Goal: Participate in discussion

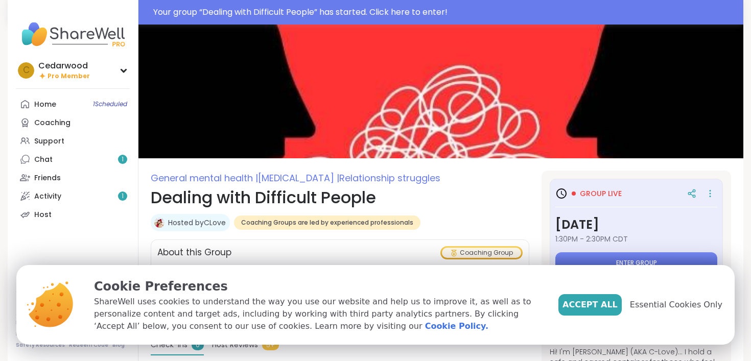
click at [629, 262] on span "Enter group" at bounding box center [636, 263] width 41 height 8
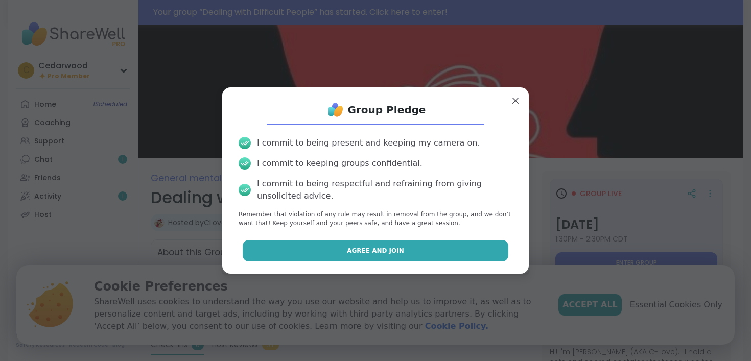
click at [363, 248] on span "Agree and Join" at bounding box center [375, 250] width 57 height 9
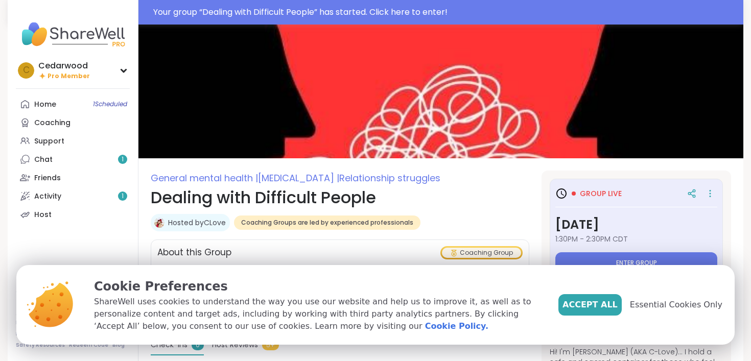
type textarea "*"
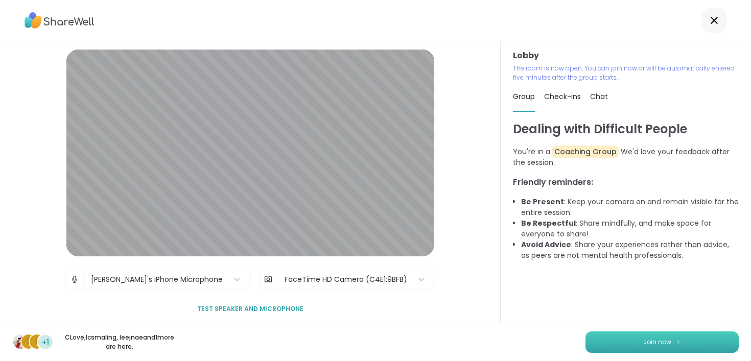
click at [660, 342] on span "Join now" at bounding box center [657, 342] width 28 height 9
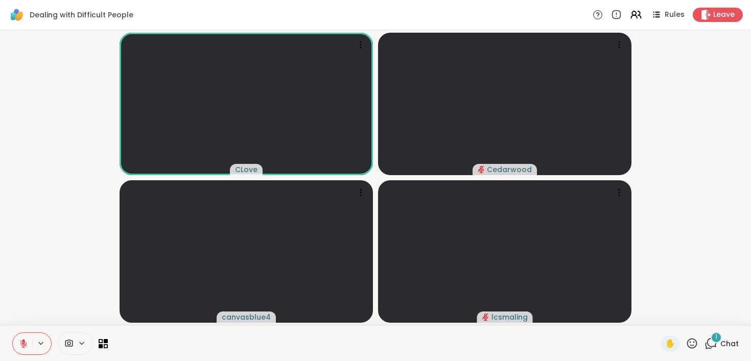
click at [715, 340] on div "1" at bounding box center [716, 337] width 11 height 11
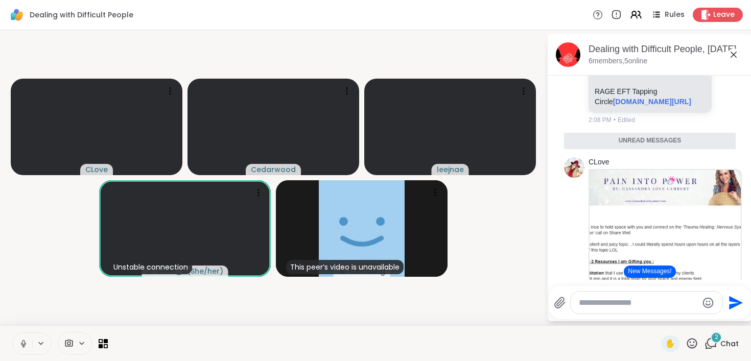
scroll to position [2554, 0]
click at [628, 25] on link "[DOMAIN_NAME][URL]" at bounding box center [645, 21] width 78 height 8
click at [0, 0] on div "Dealing with Difficult People Rules Leave CLove Cedarwood leejnae Unstable conn…" at bounding box center [375, 180] width 751 height 361
drag, startPoint x: 689, startPoint y: 153, endPoint x: 594, endPoint y: 144, distance: 95.5
click at [595, 26] on p "Custom GPT to help you create EFT Tapping Scripts to use [DOMAIN_NAME][URL]" at bounding box center [650, 10] width 111 height 31
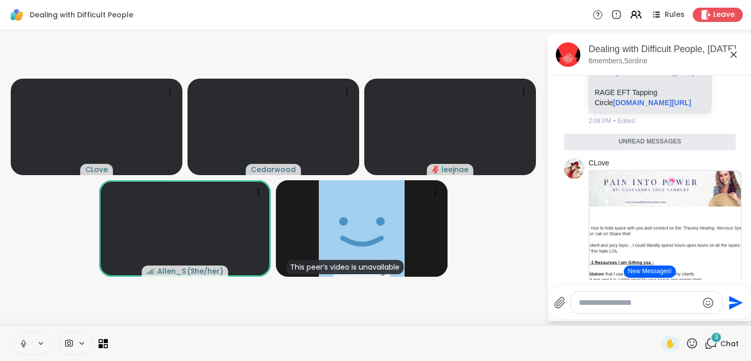
copy p "Custom GPT to help you create EFT Tapping Scripts to use"
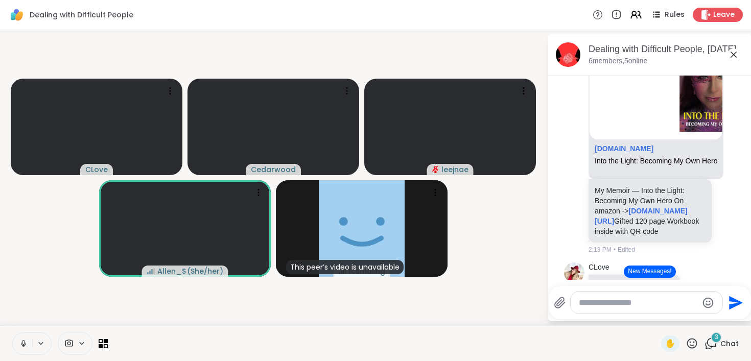
scroll to position [2968, 0]
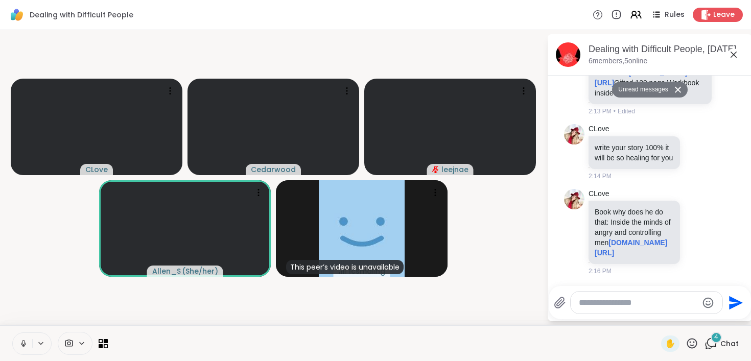
scroll to position [3269, 0]
click at [699, 153] on icon at bounding box center [697, 152] width 3 height 1
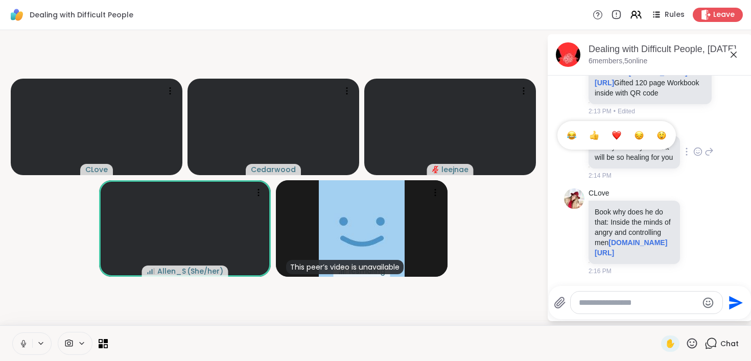
click at [621, 140] on div "Select Reaction: Heart" at bounding box center [616, 135] width 9 height 9
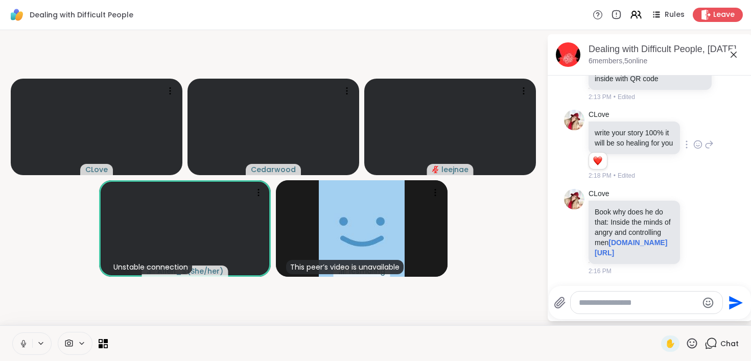
scroll to position [3198, 0]
click at [653, 73] on link "[DOMAIN_NAME][URL]" at bounding box center [641, 63] width 93 height 18
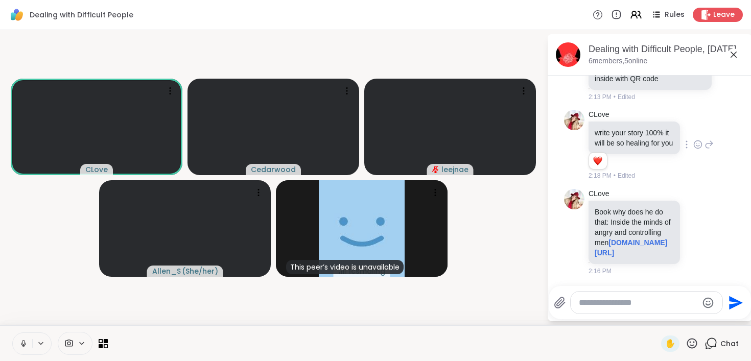
scroll to position [3339, 0]
click at [627, 239] on link "[DOMAIN_NAME][URL]" at bounding box center [631, 248] width 73 height 18
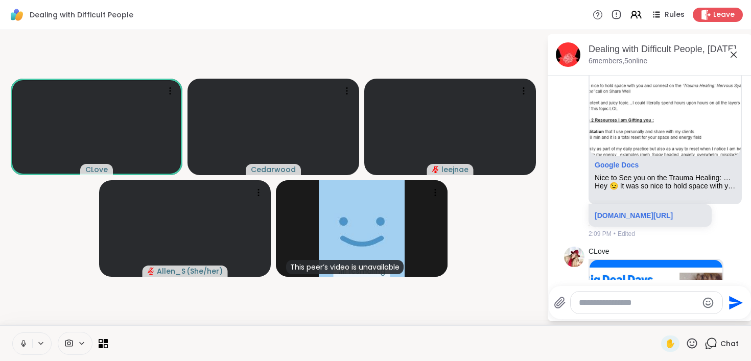
scroll to position [2671, 0]
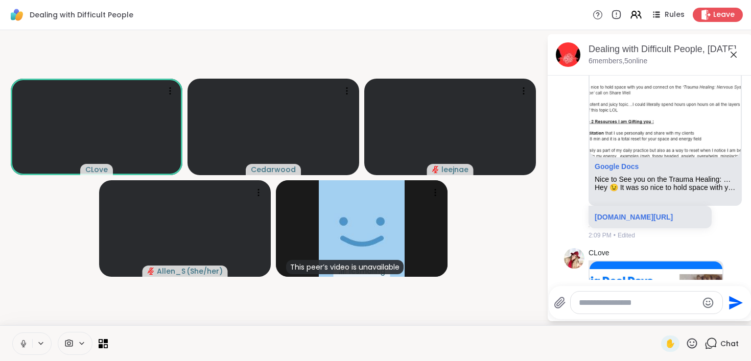
drag, startPoint x: 593, startPoint y: 168, endPoint x: 613, endPoint y: 191, distance: 30.1
copy p "RAGE EFT Tapping Circle [DOMAIN_NAME][URL]"
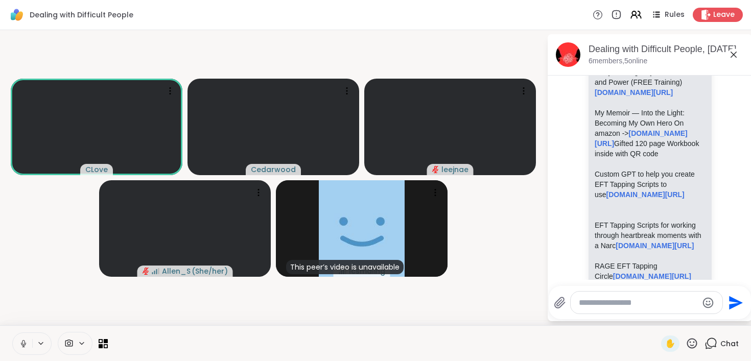
scroll to position [2380, 0]
drag, startPoint x: 593, startPoint y: 144, endPoint x: 686, endPoint y: 179, distance: 98.8
copy p "Bill opf Rights for Adult Children of Emotionally Immature Parents [DOMAIN_NAME…"
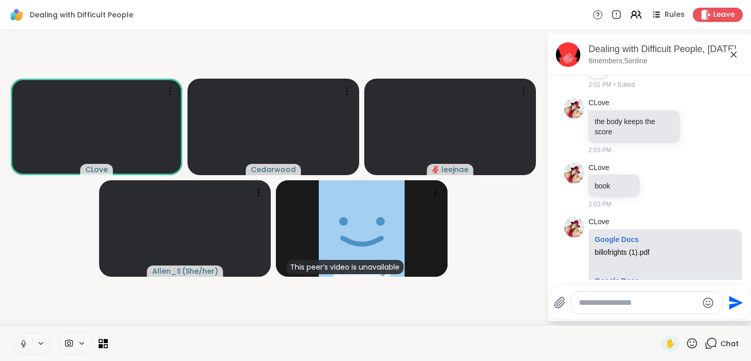
scroll to position [550, 0]
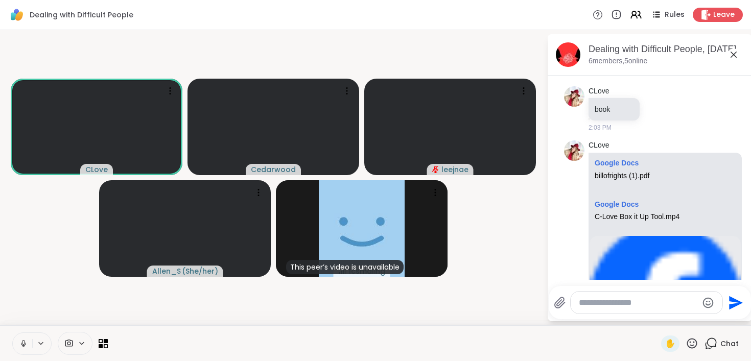
click at [608, 175] on div "billofrights (1).pdf" at bounding box center [665, 176] width 141 height 9
click at [614, 162] on link "Google Docs" at bounding box center [617, 163] width 44 height 8
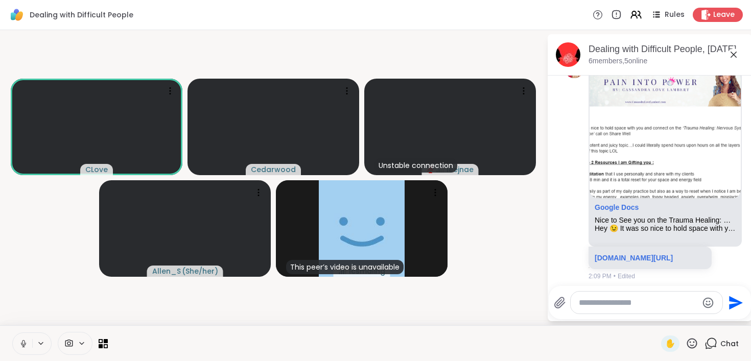
scroll to position [2635, 0]
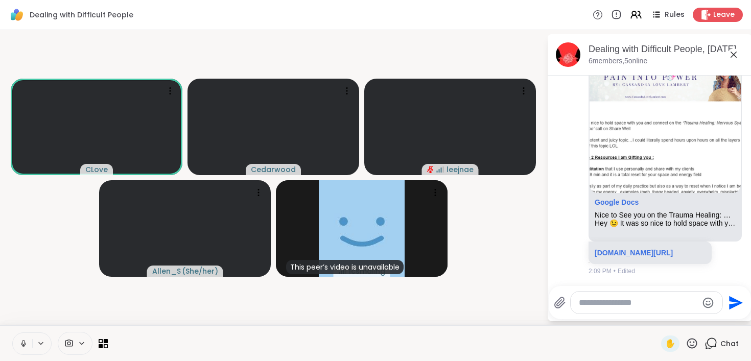
drag, startPoint x: 594, startPoint y: 204, endPoint x: 624, endPoint y: 229, distance: 39.2
copy p "RAGE EFT Tapping Circle [DOMAIN_NAME][URL]"
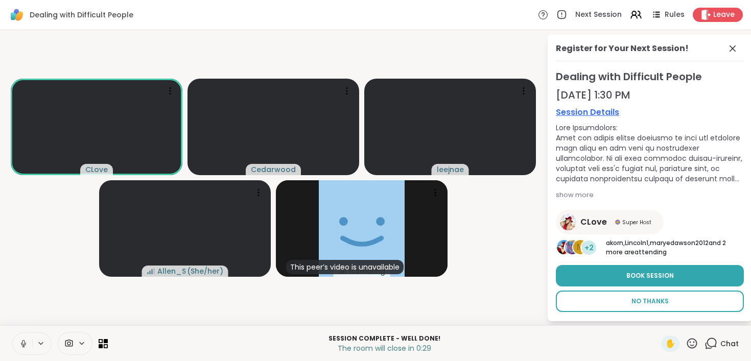
click at [653, 302] on span "No Thanks" at bounding box center [649, 301] width 37 height 9
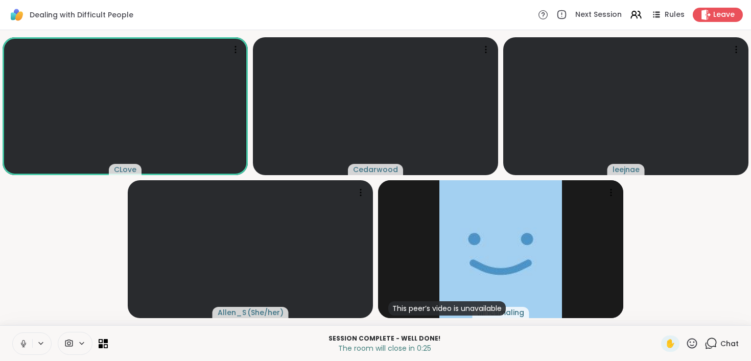
click at [724, 347] on span "Chat" at bounding box center [729, 344] width 18 height 10
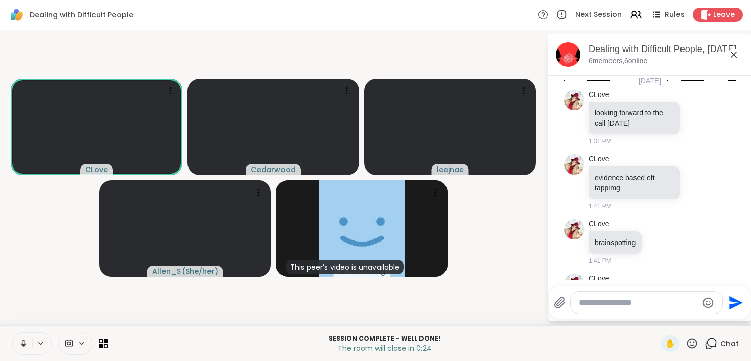
scroll to position [3339, 0]
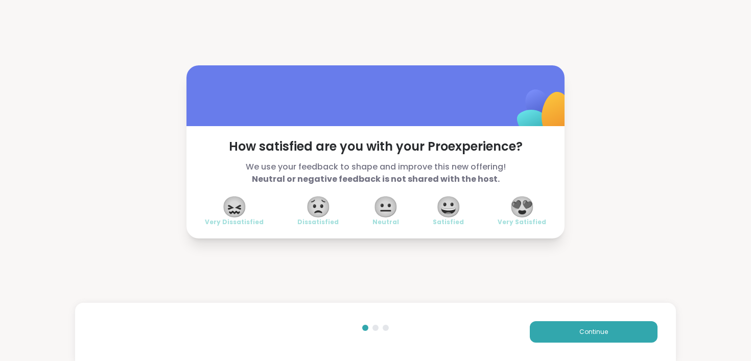
click at [526, 207] on span "😍" at bounding box center [522, 207] width 26 height 18
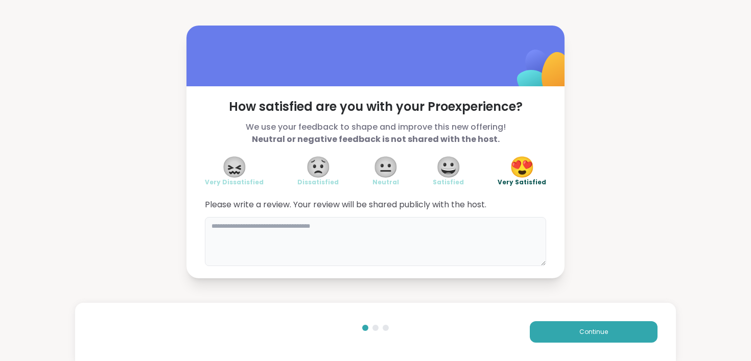
click at [221, 230] on textarea at bounding box center [375, 241] width 341 height 49
drag, startPoint x: 300, startPoint y: 227, endPoint x: 470, endPoint y: 224, distance: 169.6
click at [470, 224] on textarea "**********" at bounding box center [375, 241] width 341 height 49
type textarea "**********"
click at [599, 333] on span "Continue" at bounding box center [593, 331] width 29 height 9
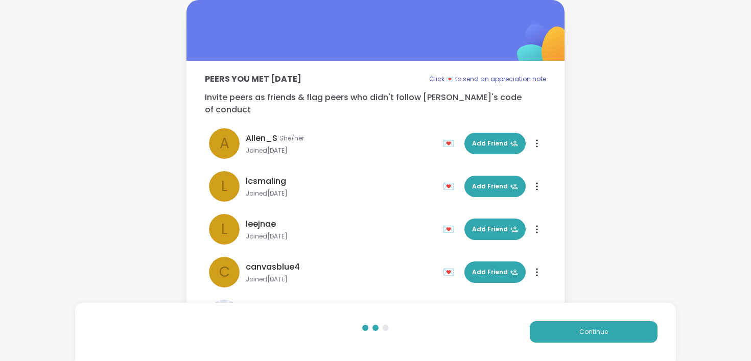
click at [449, 135] on div "💌" at bounding box center [450, 143] width 15 height 16
click at [450, 221] on div "💌" at bounding box center [450, 229] width 15 height 16
click at [590, 333] on span "Continue" at bounding box center [593, 331] width 29 height 9
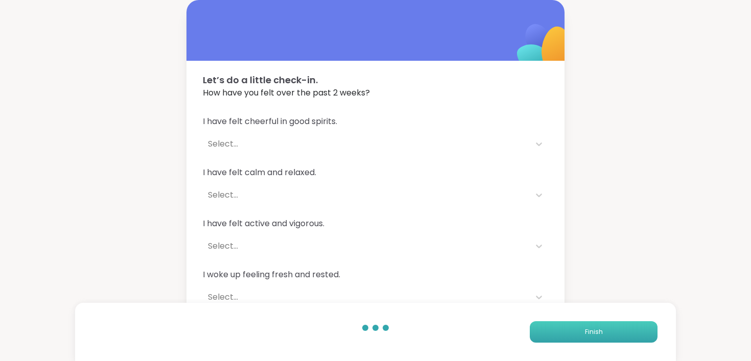
click at [591, 333] on span "Finish" at bounding box center [594, 331] width 18 height 9
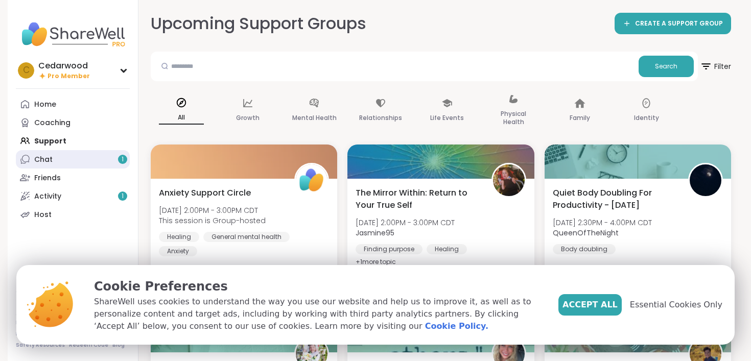
click at [46, 158] on div "Chat 1" at bounding box center [43, 160] width 18 height 10
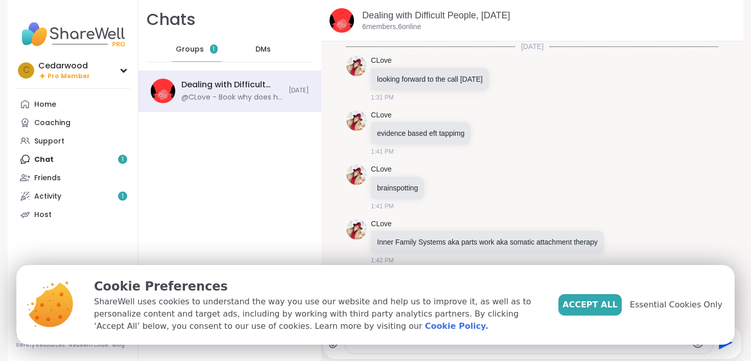
scroll to position [2785, 0]
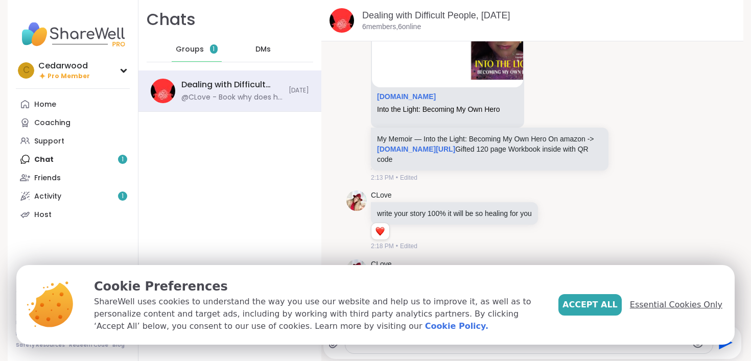
click at [666, 307] on span "Essential Cookies Only" at bounding box center [676, 305] width 92 height 12
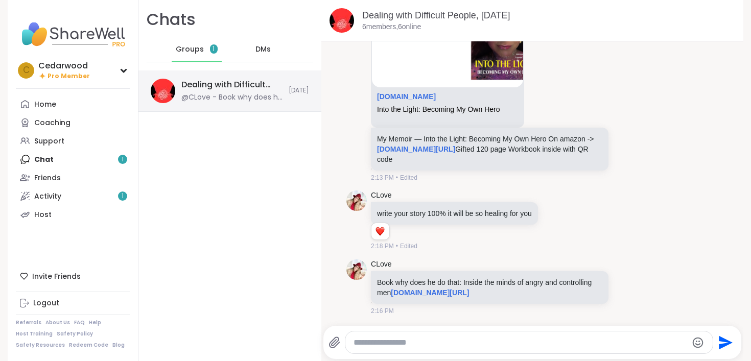
click at [225, 95] on div "@CLove - Book why does he do that: Inside the minds of angry and controlling me…" at bounding box center [231, 97] width 101 height 10
click at [55, 197] on div "Activity 1" at bounding box center [47, 197] width 27 height 10
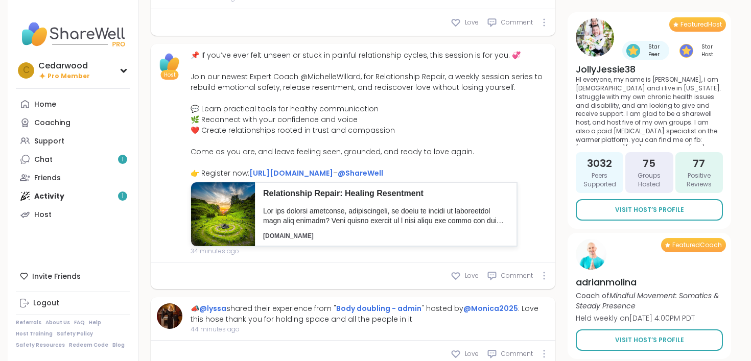
scroll to position [686, 0]
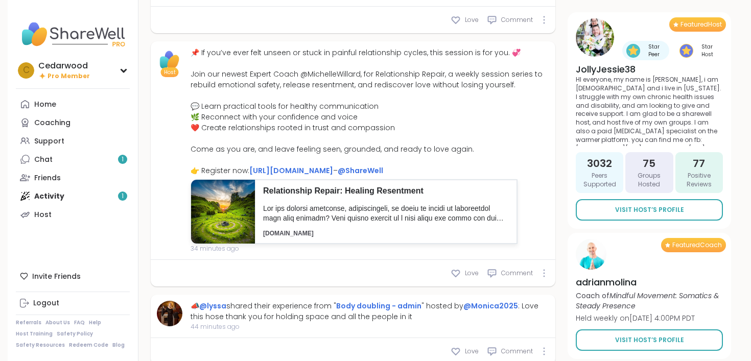
click at [77, 199] on div "Home Coaching Support Chat 1 Friends Activity 1 Host" at bounding box center [73, 159] width 114 height 129
click at [121, 197] on div "Home Coaching Support Chat 1 Friends Activity 1 Host" at bounding box center [73, 159] width 114 height 129
click at [44, 195] on div "Home Coaching Support Chat 1 Friends Activity 1 Host" at bounding box center [73, 159] width 114 height 129
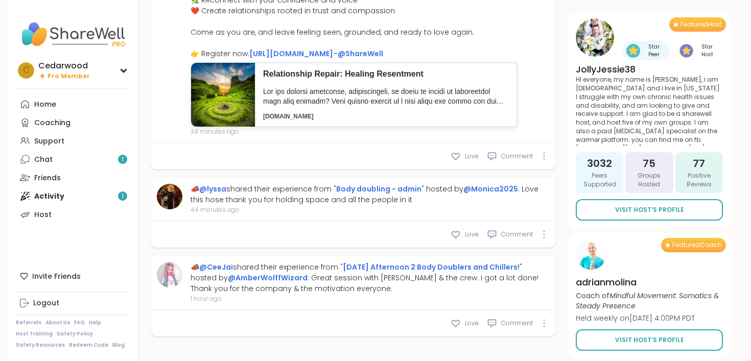
scroll to position [845, 0]
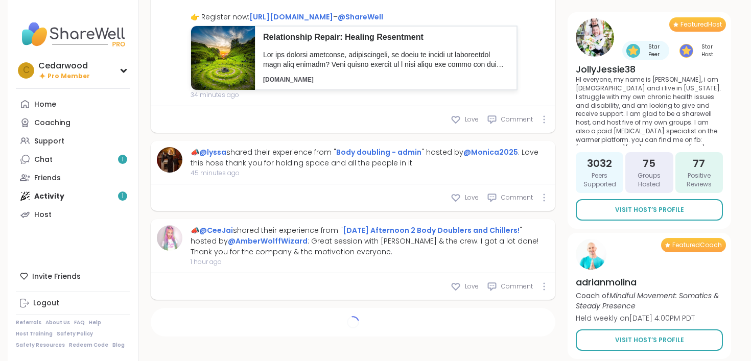
type textarea "*"
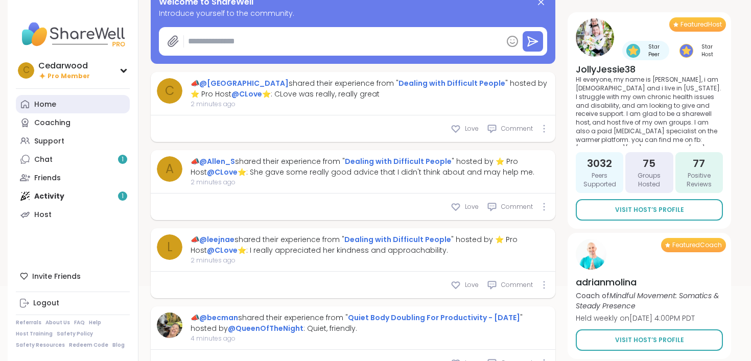
scroll to position [0, 0]
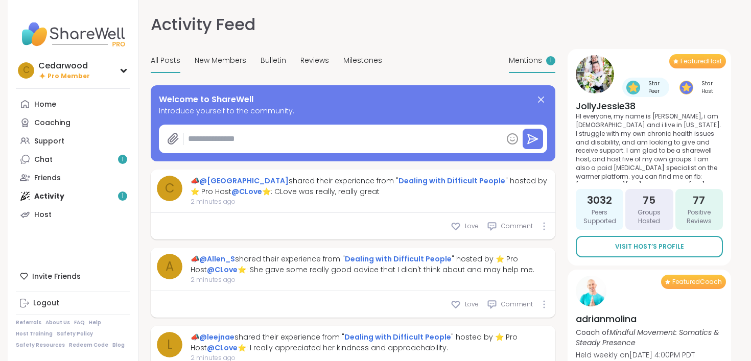
click at [526, 59] on span "Mentions" at bounding box center [525, 60] width 33 height 11
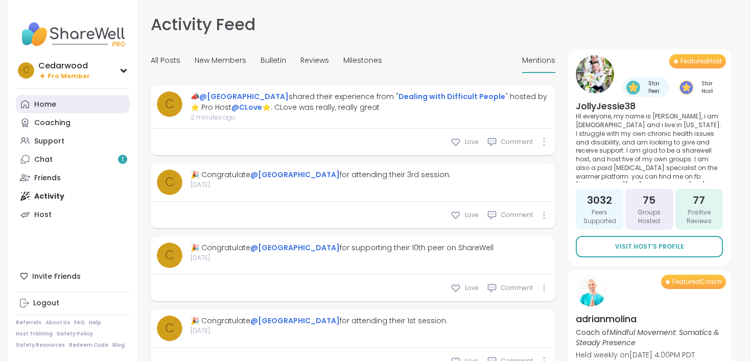
click at [50, 104] on div "Home" at bounding box center [45, 105] width 22 height 10
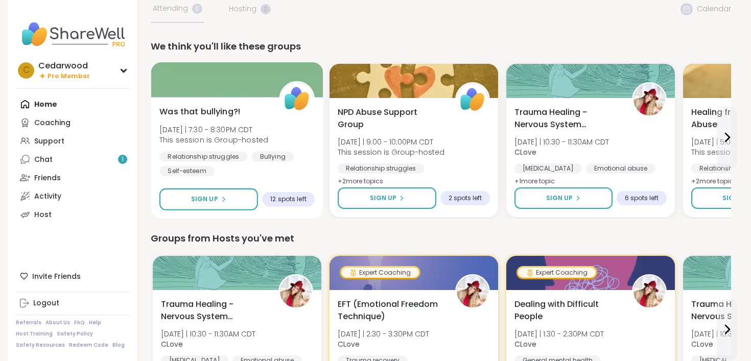
scroll to position [16, 0]
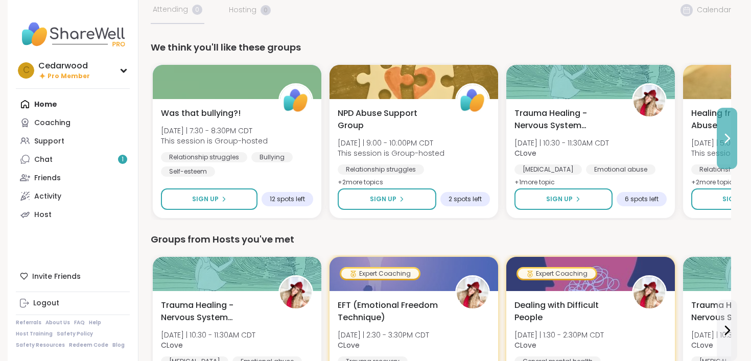
click at [727, 139] on icon at bounding box center [727, 138] width 12 height 12
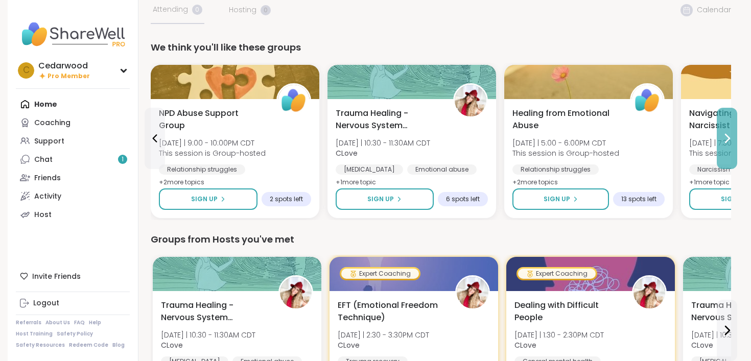
click at [727, 139] on icon at bounding box center [727, 138] width 12 height 12
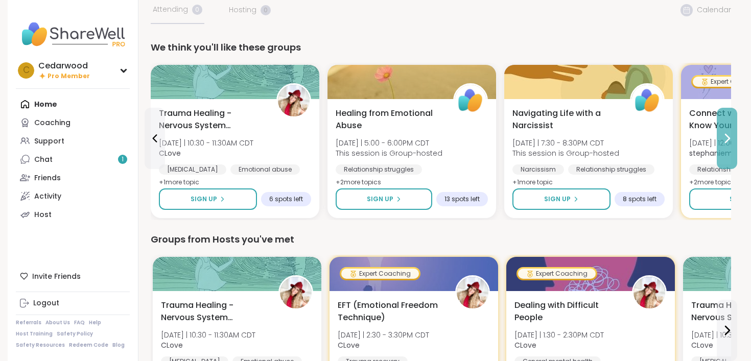
click at [727, 139] on icon at bounding box center [727, 138] width 12 height 12
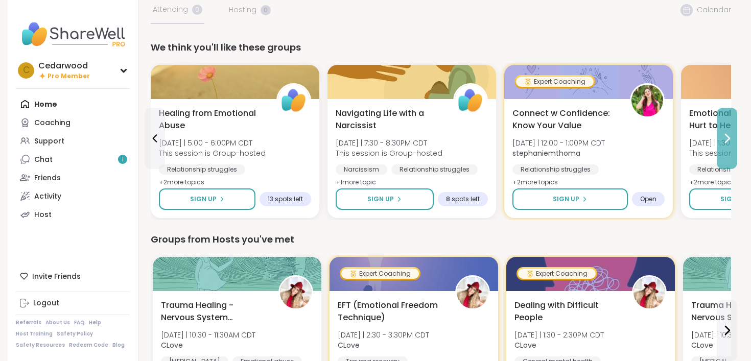
click at [727, 139] on icon at bounding box center [727, 138] width 12 height 12
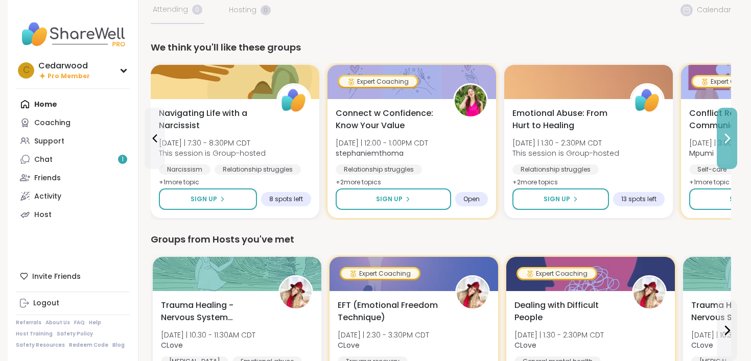
click at [727, 139] on icon at bounding box center [727, 138] width 12 height 12
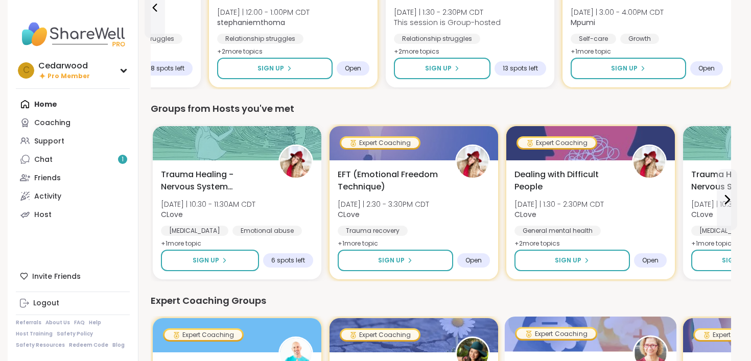
scroll to position [0, 0]
